Goal: Navigation & Orientation: Find specific page/section

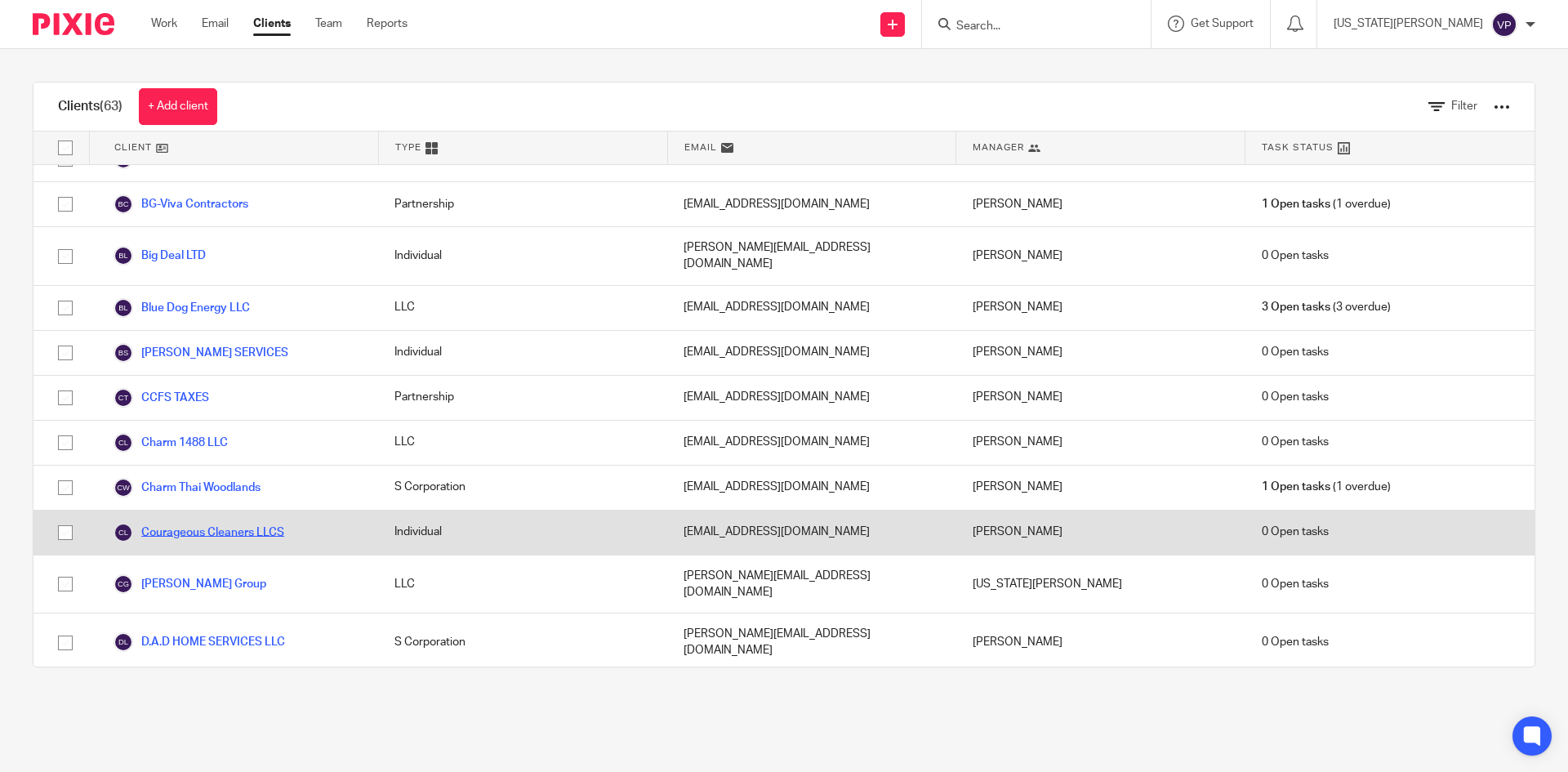
scroll to position [653, 0]
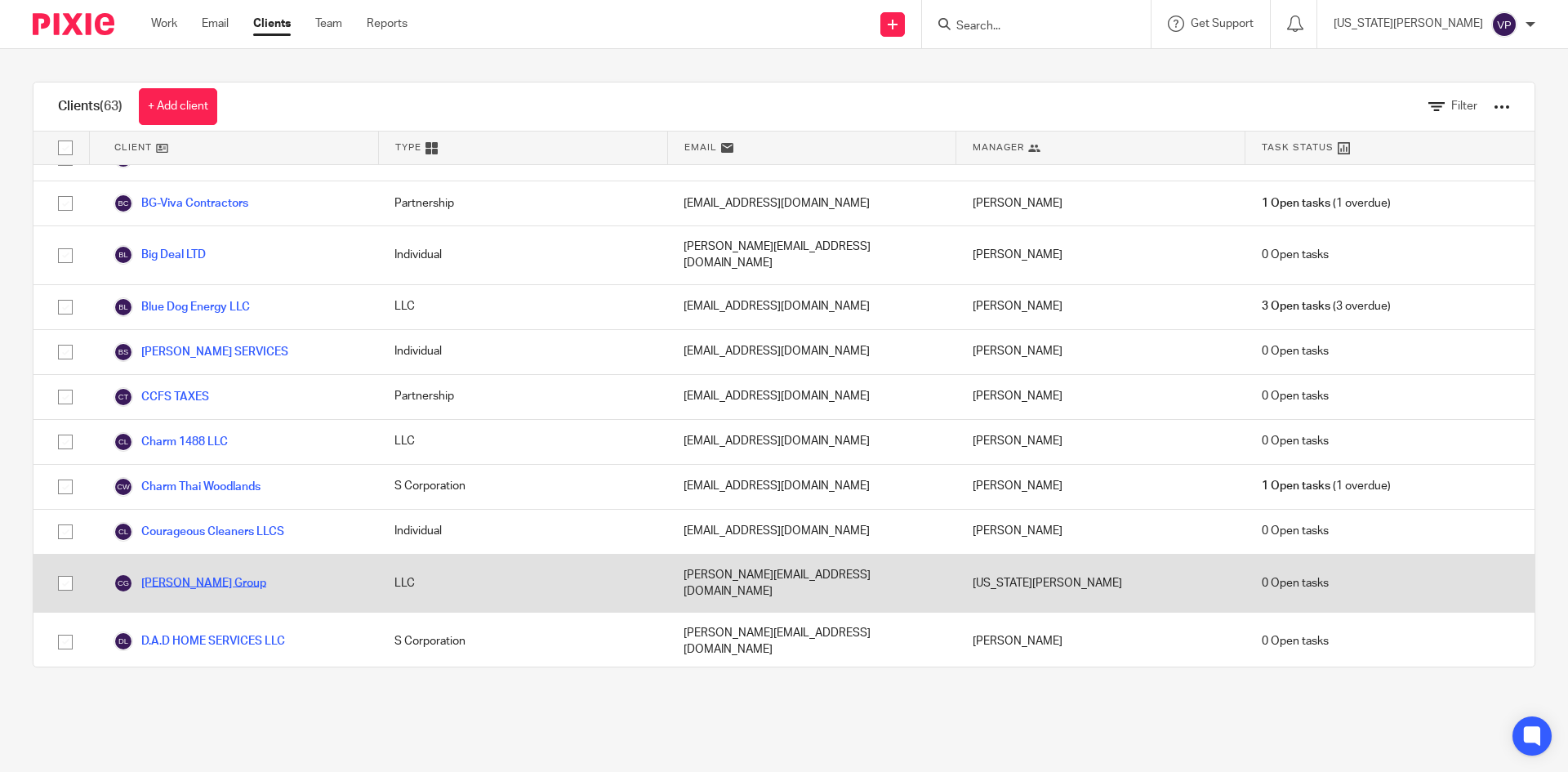
click at [181, 573] on link "[PERSON_NAME] Group" at bounding box center [190, 582] width 153 height 19
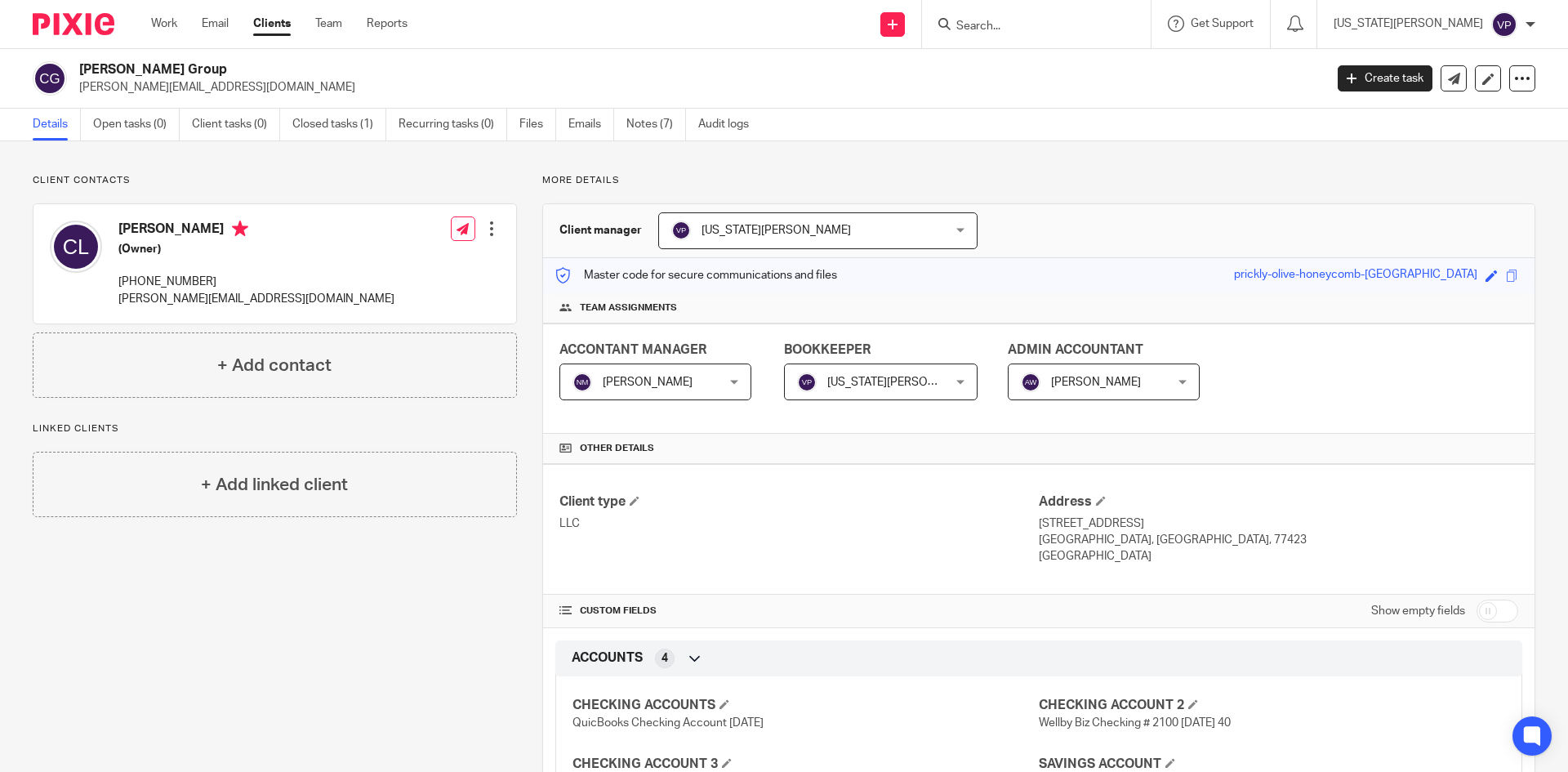
click at [279, 24] on link "Clients" at bounding box center [272, 24] width 38 height 17
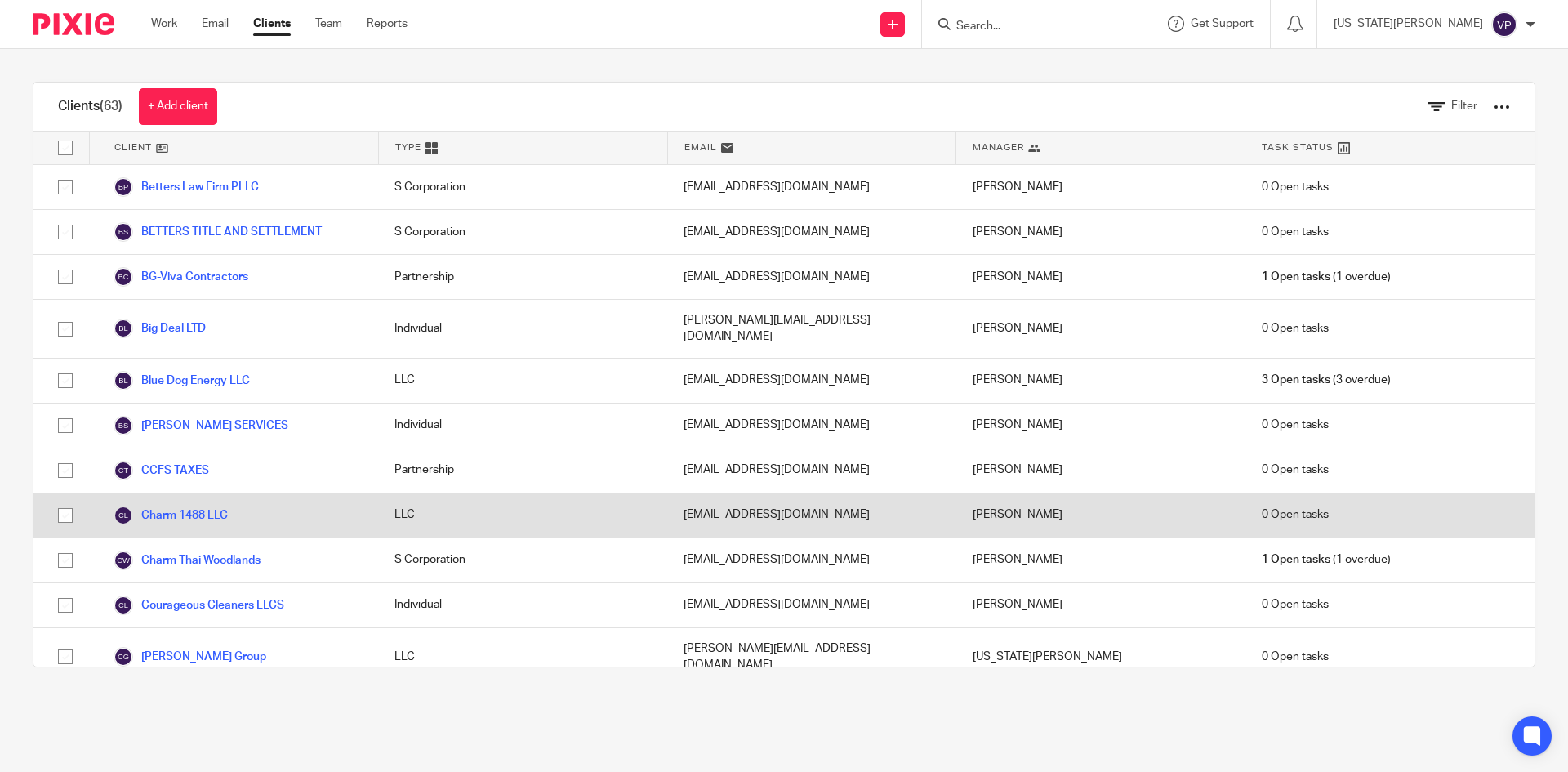
scroll to position [653, 0]
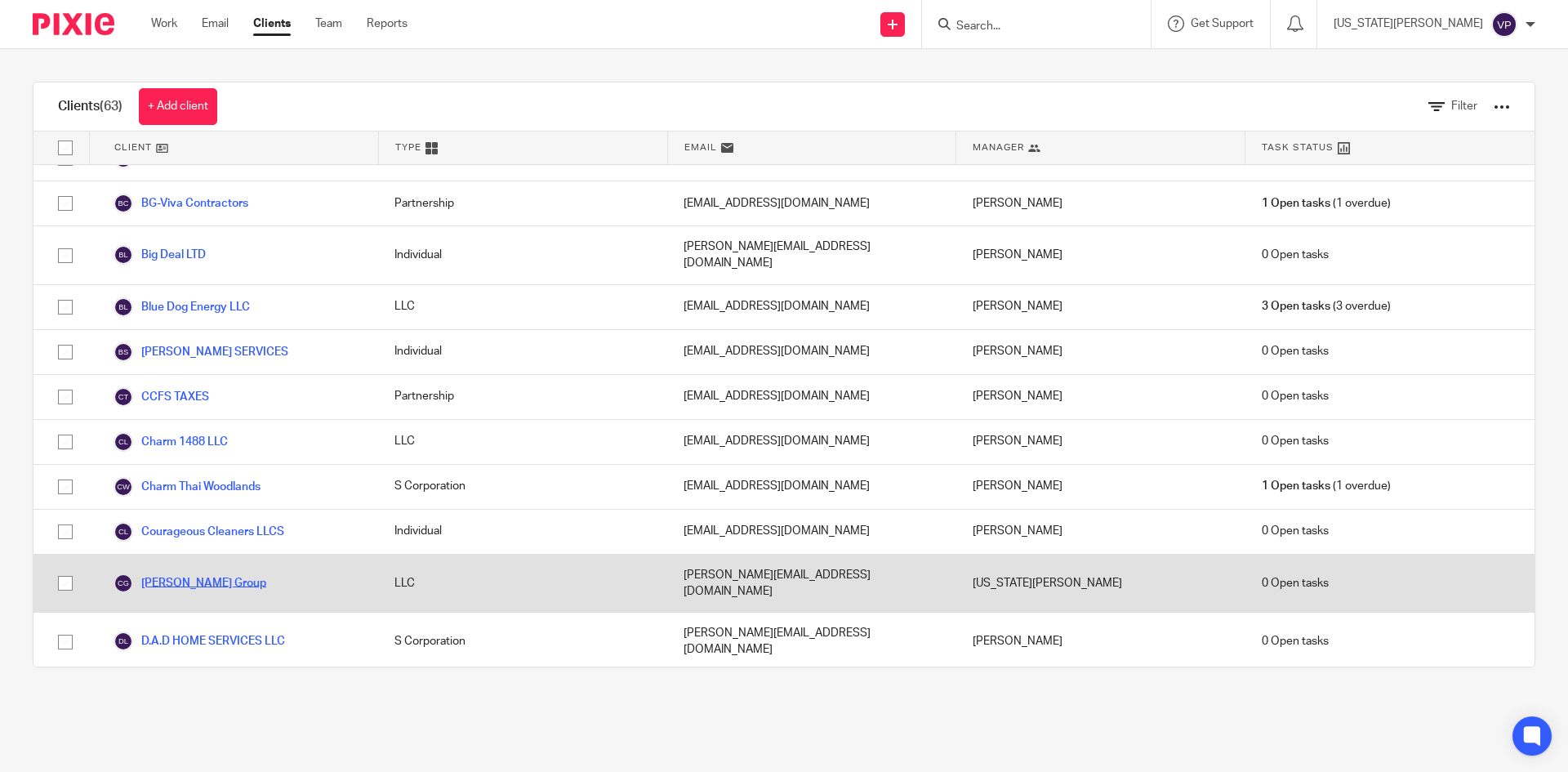
click at [194, 573] on link "[PERSON_NAME] Group" at bounding box center [190, 582] width 153 height 19
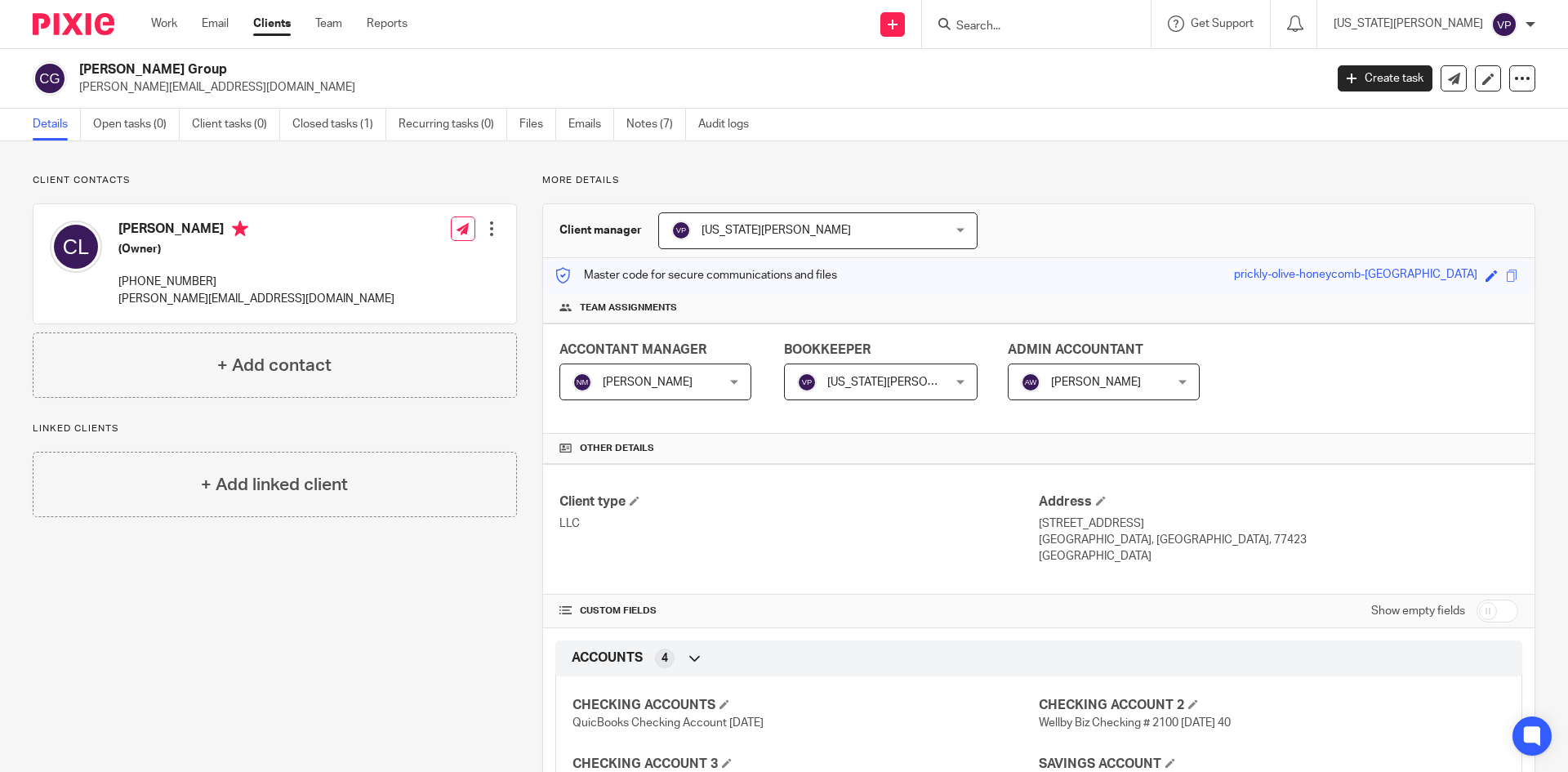
click at [290, 13] on div "Work Email Clients Team Reports Work Email Clients Team Reports Settings" at bounding box center [283, 24] width 297 height 49
click at [282, 26] on link "Clients" at bounding box center [272, 24] width 38 height 17
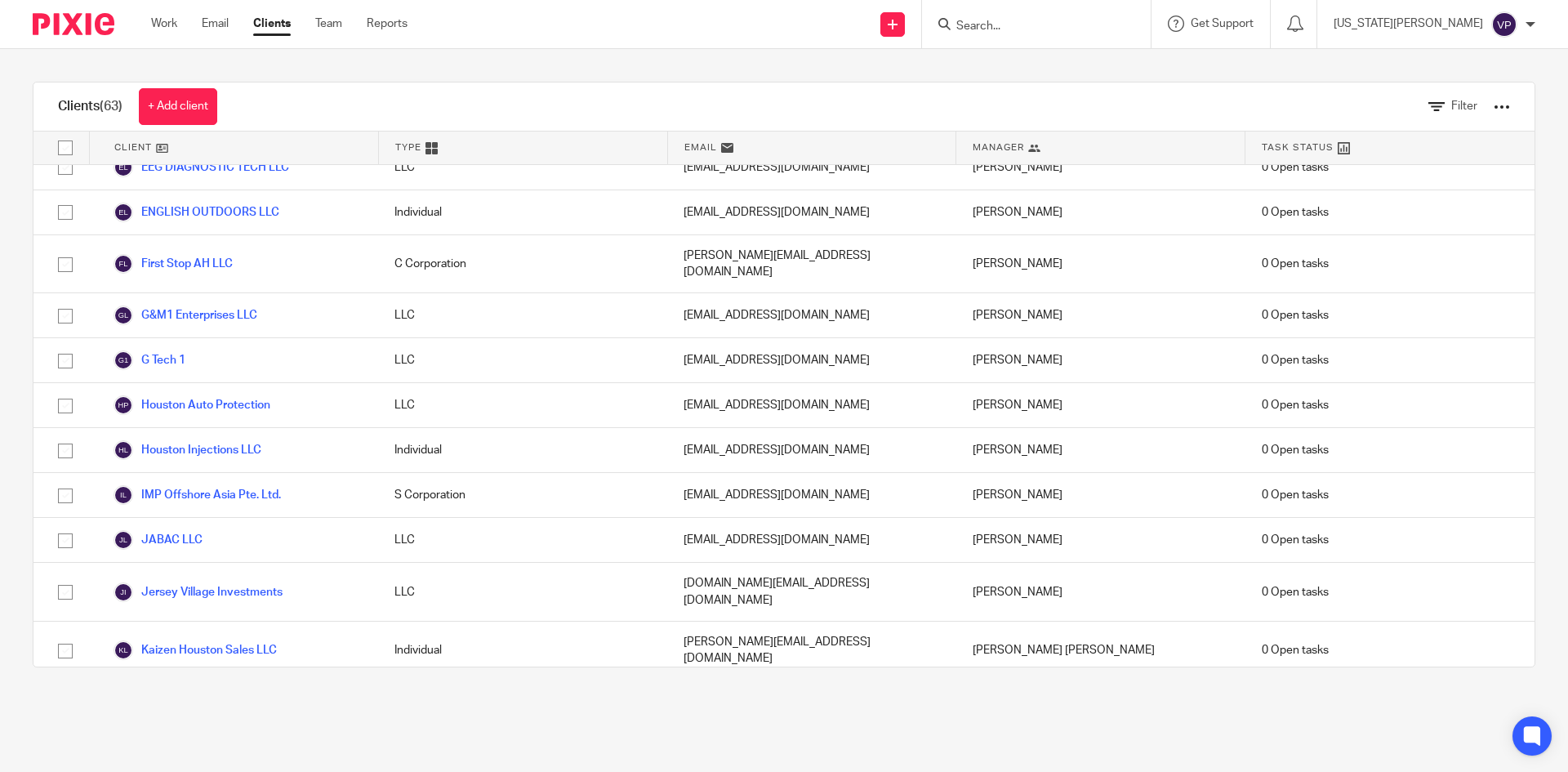
scroll to position [1224, 0]
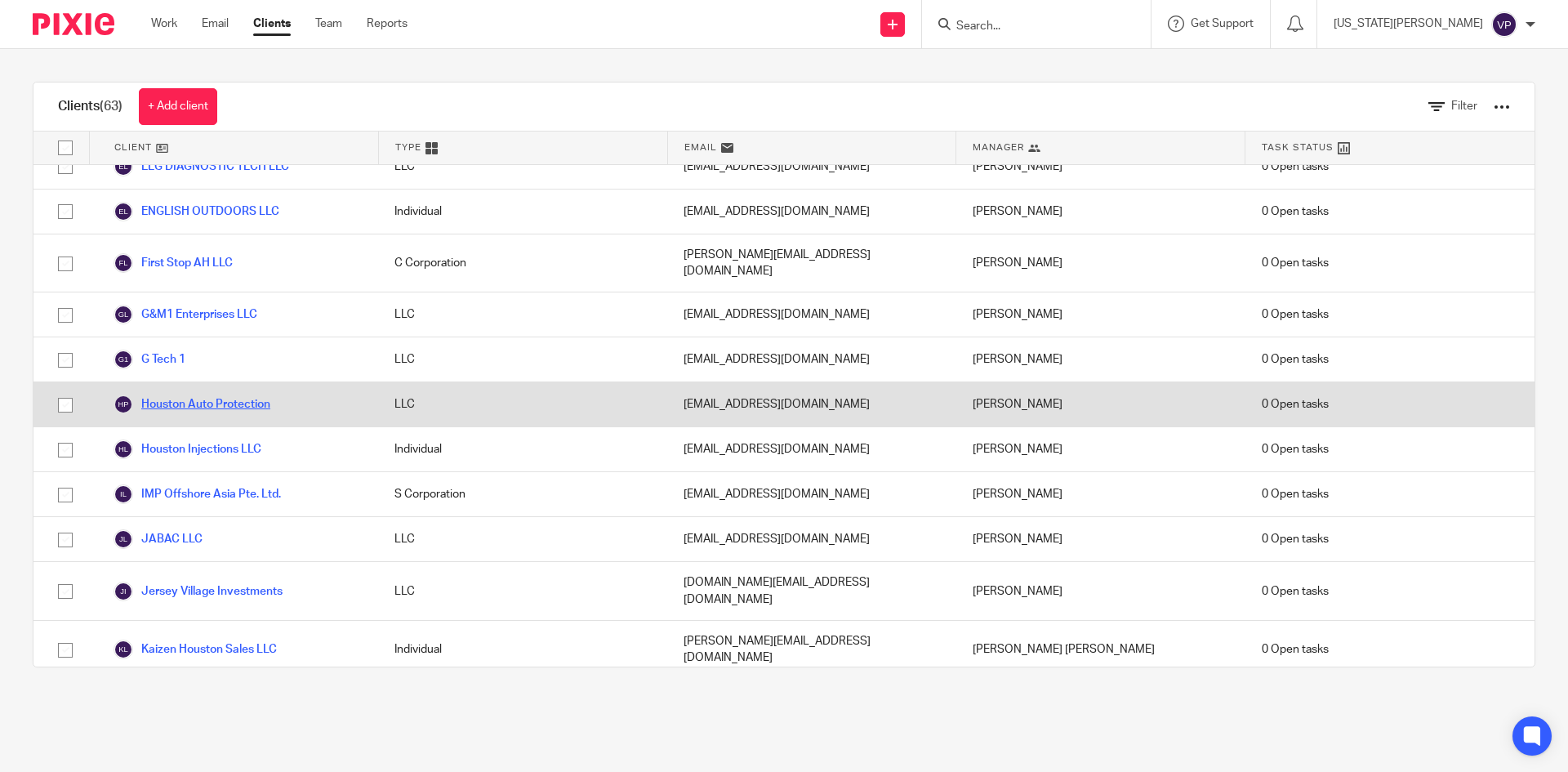
click at [201, 395] on link "Houston Auto Protection" at bounding box center [192, 404] width 156 height 19
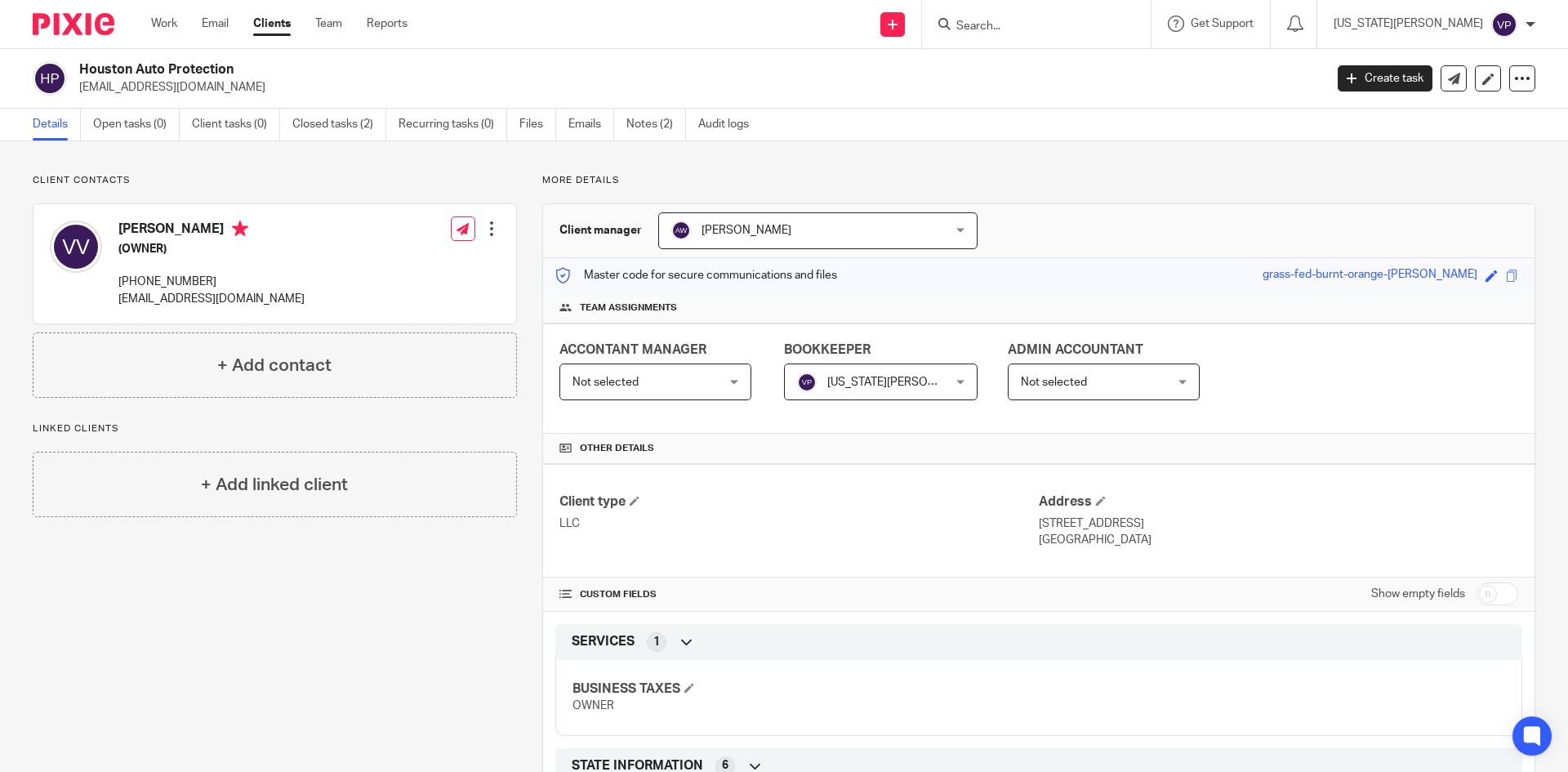
click at [268, 29] on link "Clients" at bounding box center [272, 24] width 38 height 17
